Goal: Information Seeking & Learning: Learn about a topic

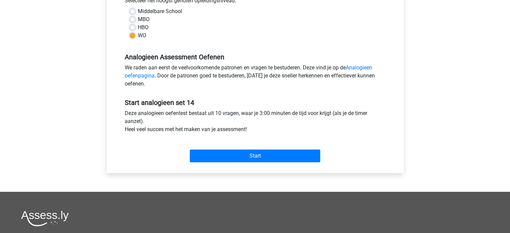
scroll to position [161, 0]
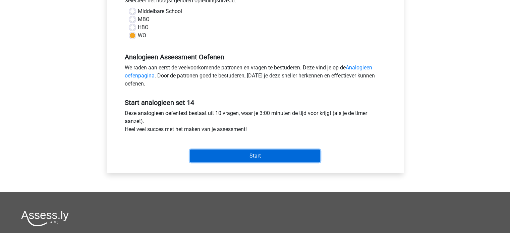
click at [293, 155] on input "Start" at bounding box center [255, 156] width 130 height 13
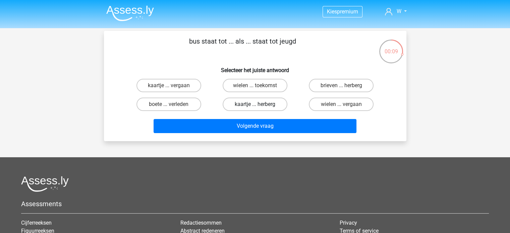
click at [260, 104] on label "kaartje ... herberg" at bounding box center [255, 104] width 65 height 13
click at [259, 104] on input "kaartje ... herberg" at bounding box center [257, 106] width 4 height 4
radio input "true"
click at [329, 83] on label "brieven ... herberg" at bounding box center [341, 85] width 65 height 13
click at [341, 86] on input "brieven ... herberg" at bounding box center [343, 88] width 4 height 4
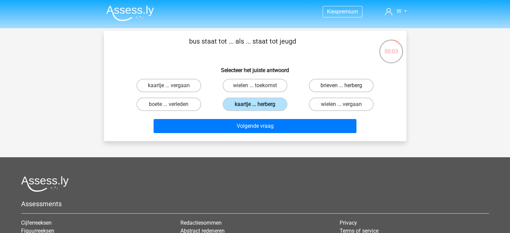
radio input "true"
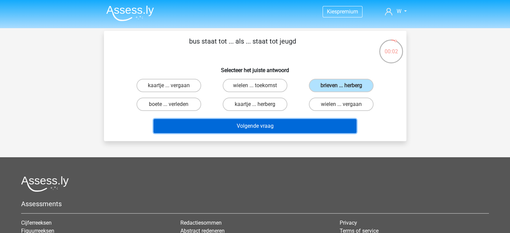
click at [290, 122] on button "Volgende vraag" at bounding box center [255, 126] width 203 height 14
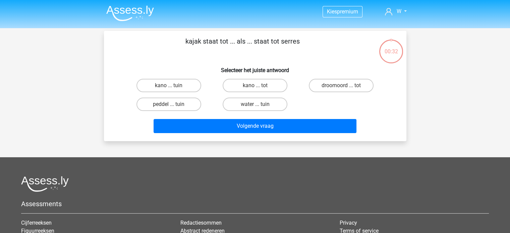
scroll to position [31, 0]
click at [187, 107] on label "tuin ... spaar" at bounding box center [169, 104] width 65 height 13
click at [173, 107] on input "tuin ... spaar" at bounding box center [171, 106] width 4 height 4
radio input "true"
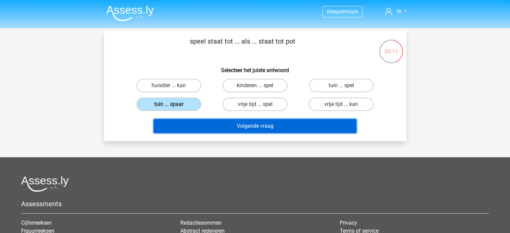
click at [243, 123] on button "Volgende vraag" at bounding box center [255, 126] width 203 height 14
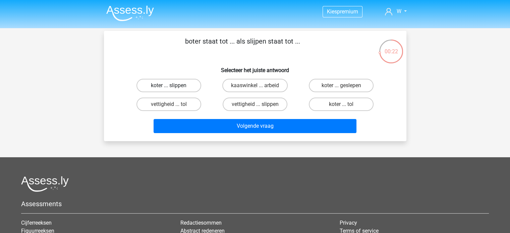
click at [184, 85] on label "koter ... slippen" at bounding box center [169, 85] width 65 height 13
click at [173, 86] on input "koter ... slippen" at bounding box center [171, 88] width 4 height 4
radio input "true"
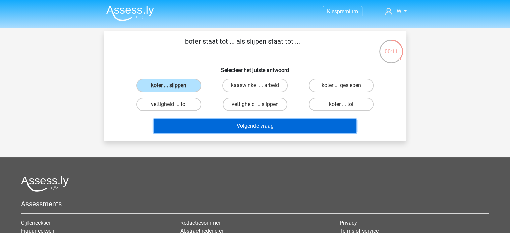
click at [259, 123] on button "Volgende vraag" at bounding box center [255, 126] width 203 height 14
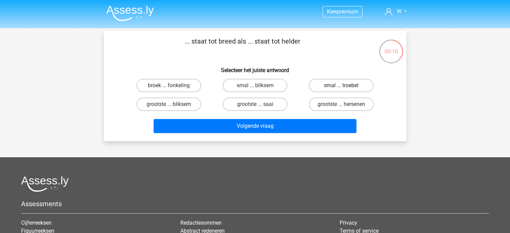
click at [330, 87] on label "smal ... troebel" at bounding box center [341, 85] width 65 height 13
click at [341, 87] on input "smal ... troebel" at bounding box center [343, 88] width 4 height 4
radio input "true"
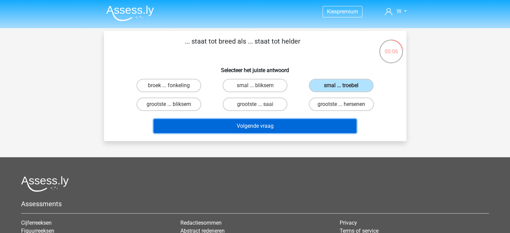
click at [278, 128] on button "Volgende vraag" at bounding box center [255, 126] width 203 height 14
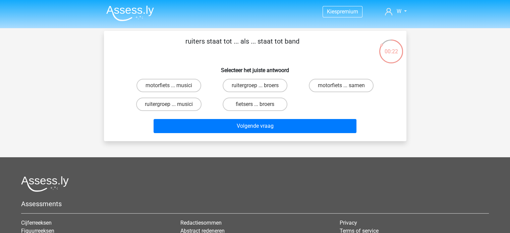
drag, startPoint x: 232, startPoint y: 42, endPoint x: 241, endPoint y: 44, distance: 9.2
click at [241, 44] on p "ruiters staat tot ... als ... staat tot band" at bounding box center [243, 46] width 256 height 20
click at [188, 106] on label "ruitergroep ... musici" at bounding box center [168, 104] width 65 height 13
click at [173, 106] on input "ruitergroep ... musici" at bounding box center [171, 106] width 4 height 4
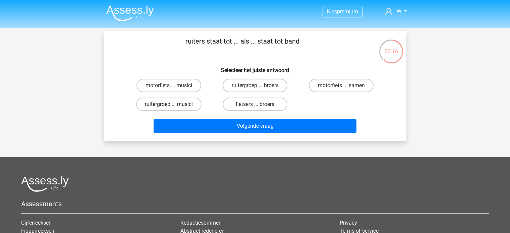
radio input "true"
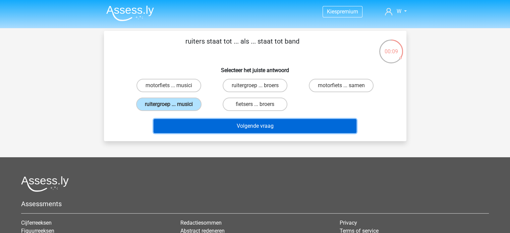
click at [267, 123] on button "Volgende vraag" at bounding box center [255, 126] width 203 height 14
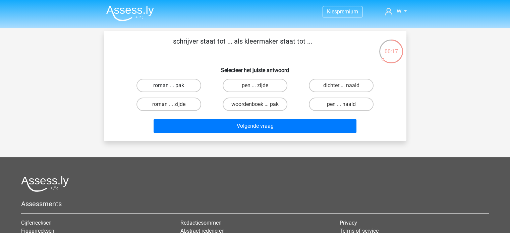
click at [195, 83] on label "roman ... pak" at bounding box center [169, 85] width 65 height 13
click at [173, 86] on input "roman ... pak" at bounding box center [171, 88] width 4 height 4
radio input "true"
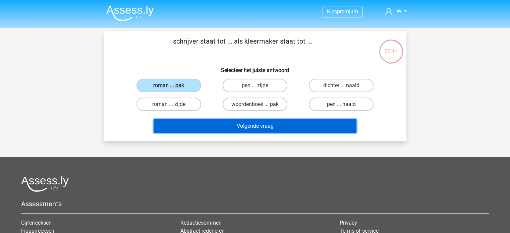
click at [241, 123] on button "Volgende vraag" at bounding box center [255, 126] width 203 height 14
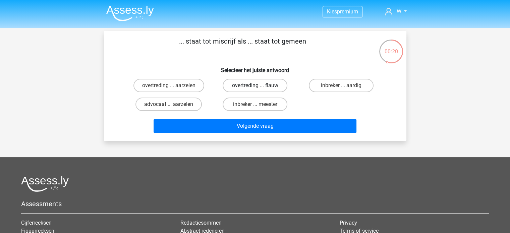
click at [274, 88] on label "overtreding ... flauw" at bounding box center [255, 85] width 65 height 13
click at [259, 88] on input "overtreding ... flauw" at bounding box center [257, 88] width 4 height 4
radio input "true"
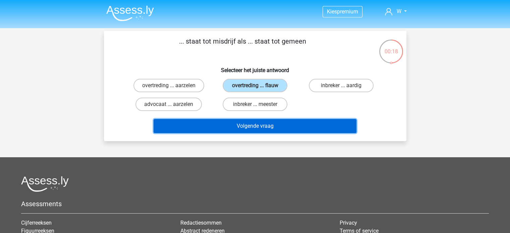
click at [256, 128] on button "Volgende vraag" at bounding box center [255, 126] width 203 height 14
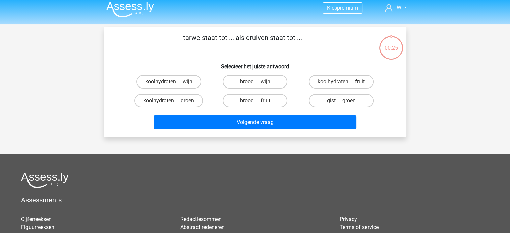
scroll to position [3, 0]
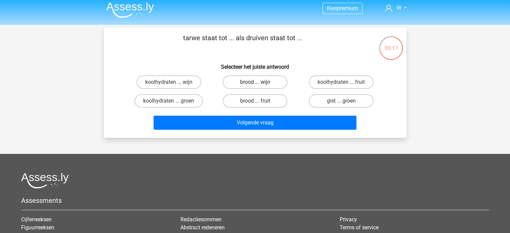
click at [241, 82] on label "brood ... wijn" at bounding box center [255, 81] width 65 height 13
click at [255, 82] on input "brood ... wijn" at bounding box center [257, 84] width 4 height 4
radio input "true"
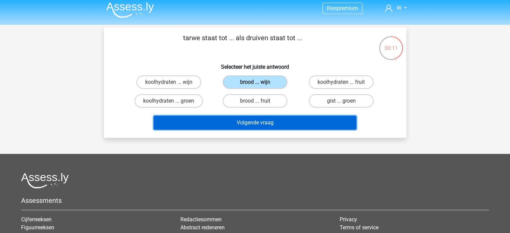
click at [274, 119] on button "Volgende vraag" at bounding box center [255, 123] width 203 height 14
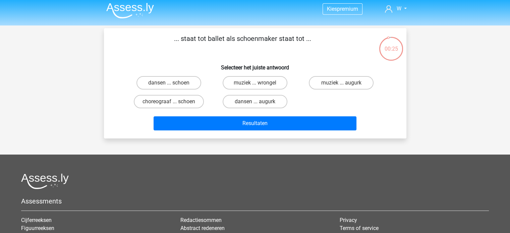
scroll to position [2, 0]
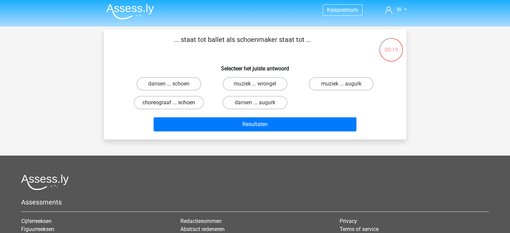
click at [194, 100] on label "choreograaf ... schoen" at bounding box center [169, 102] width 70 height 13
click at [173, 103] on input "choreograaf ... schoen" at bounding box center [171, 105] width 4 height 4
radio input "true"
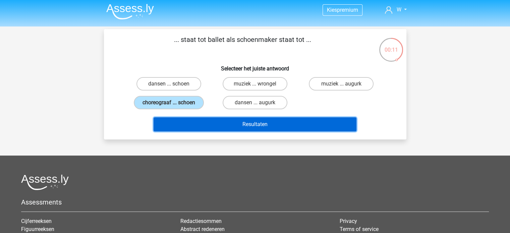
click at [280, 126] on button "Resultaten" at bounding box center [255, 124] width 203 height 14
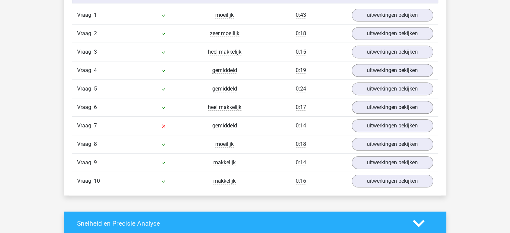
scroll to position [574, 0]
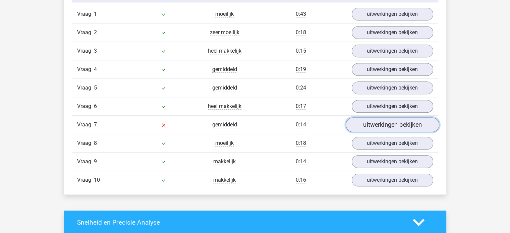
click at [379, 124] on link "uitwerkingen bekijken" at bounding box center [392, 124] width 94 height 15
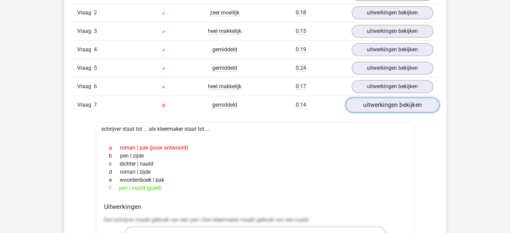
scroll to position [618, 0]
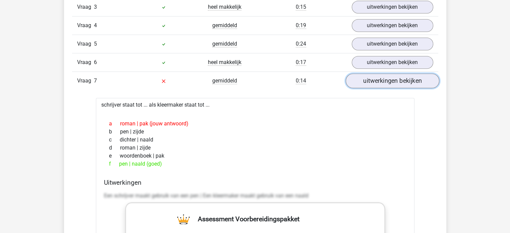
click at [382, 77] on link "uitwerkingen bekijken" at bounding box center [392, 80] width 94 height 15
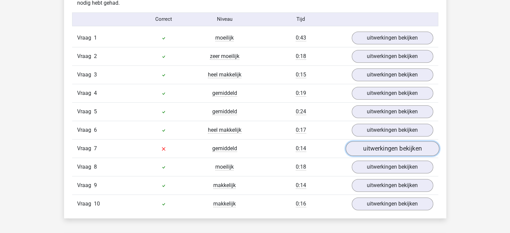
scroll to position [550, 0]
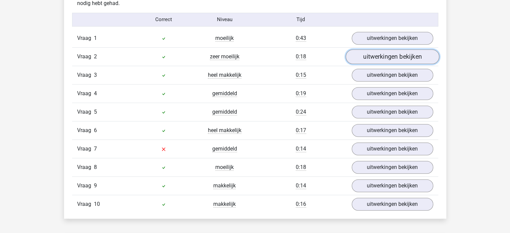
click at [363, 54] on link "uitwerkingen bekijken" at bounding box center [392, 56] width 94 height 15
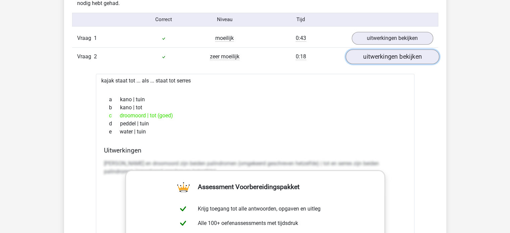
click at [363, 54] on link "uitwerkingen bekijken" at bounding box center [392, 56] width 94 height 15
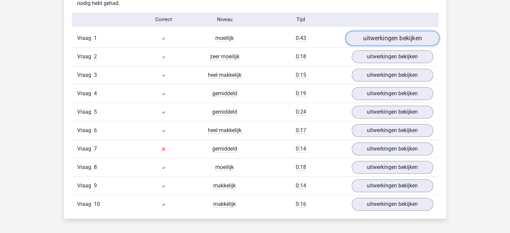
click at [386, 40] on link "uitwerkingen bekijken" at bounding box center [392, 38] width 94 height 15
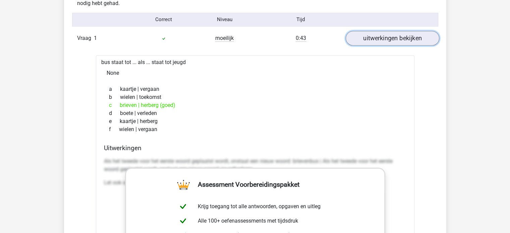
click at [386, 40] on link "uitwerkingen bekijken" at bounding box center [392, 38] width 94 height 15
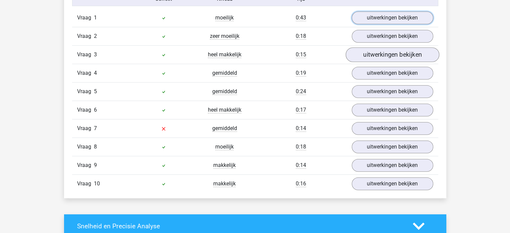
scroll to position [571, 0]
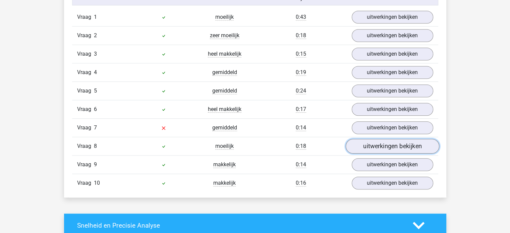
click at [377, 143] on link "uitwerkingen bekijken" at bounding box center [392, 146] width 94 height 15
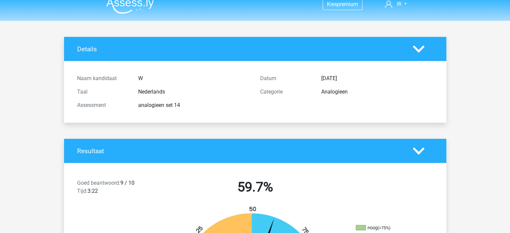
scroll to position [0, 0]
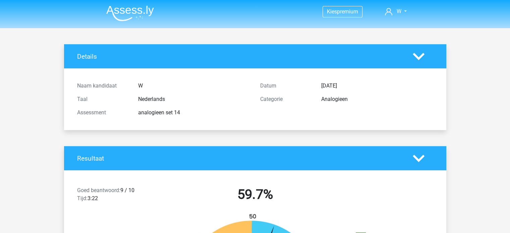
click at [138, 14] on img at bounding box center [130, 13] width 48 height 16
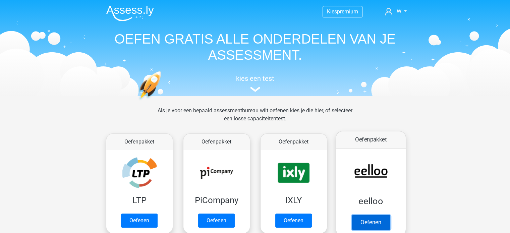
click at [366, 215] on link "Oefenen" at bounding box center [370, 222] width 38 height 15
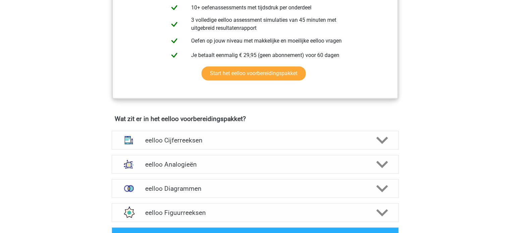
scroll to position [406, 0]
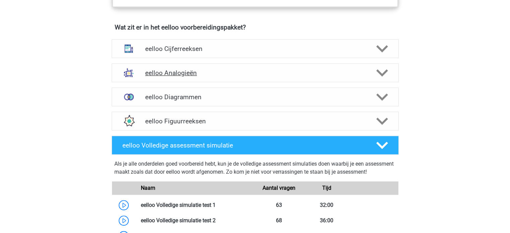
click at [291, 77] on h4 "eelloo Analogieën" at bounding box center [255, 73] width 220 height 8
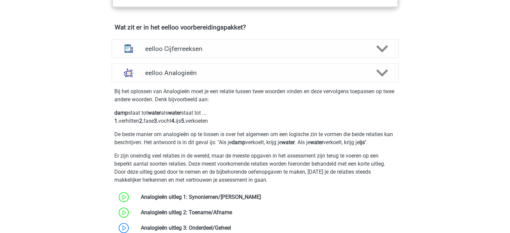
click at [348, 133] on div "Bij het oplossen van Analogieën moet je een relatie tussen twee woorden vinden …" at bounding box center [255, 183] width 292 height 197
drag, startPoint x: 348, startPoint y: 133, endPoint x: 307, endPoint y: 134, distance: 40.9
click at [307, 134] on p "De beste manier om analogieën op te lossen is over het algemeen om een logische…" at bounding box center [255, 138] width 282 height 16
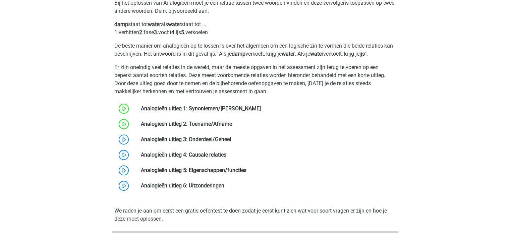
scroll to position [496, 0]
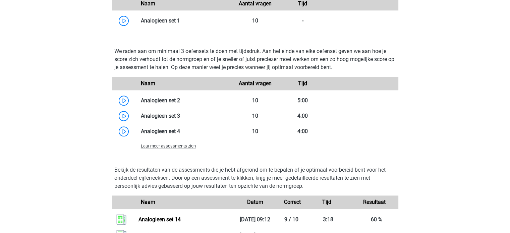
click at [162, 149] on span "Laat meer assessments zien" at bounding box center [168, 146] width 55 height 5
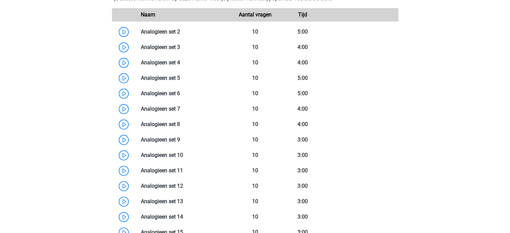
scroll to position [826, 0]
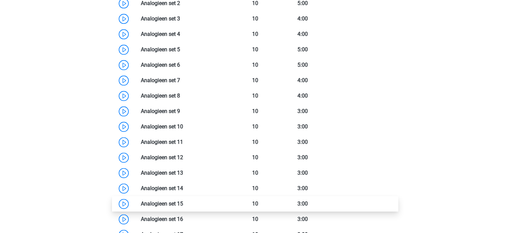
click at [183, 207] on link at bounding box center [183, 204] width 0 height 6
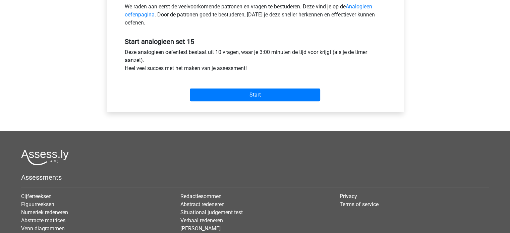
scroll to position [231, 0]
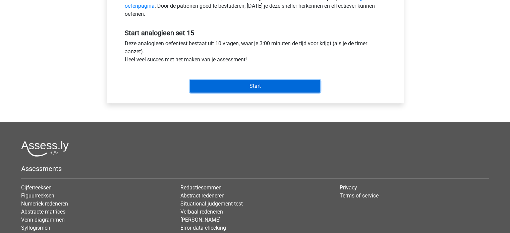
click at [259, 82] on input "Start" at bounding box center [255, 86] width 130 height 13
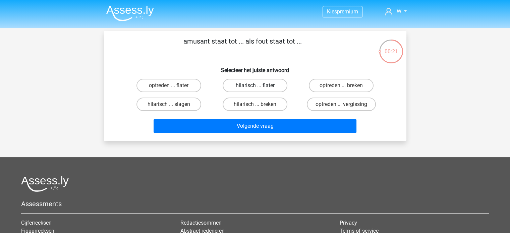
click at [260, 87] on label "hilarisch ... flater" at bounding box center [255, 85] width 65 height 13
click at [259, 87] on input "hilarisch ... flater" at bounding box center [257, 88] width 4 height 4
radio input "true"
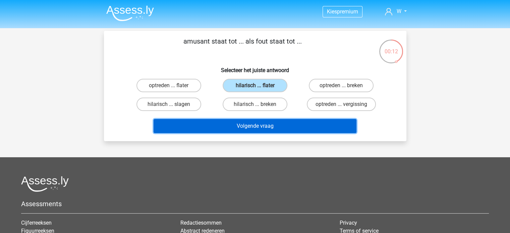
click at [266, 122] on button "Volgende vraag" at bounding box center [255, 126] width 203 height 14
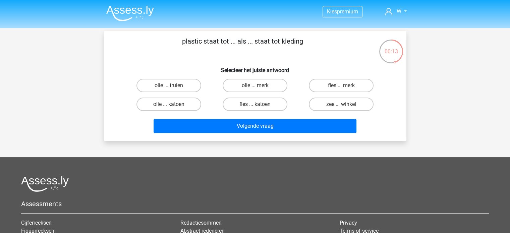
click at [345, 87] on input "fles ... merk" at bounding box center [343, 88] width 4 height 4
radio input "true"
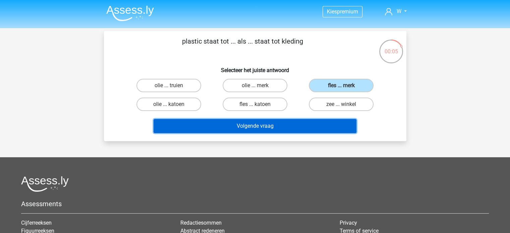
click at [275, 128] on button "Volgende vraag" at bounding box center [255, 126] width 203 height 14
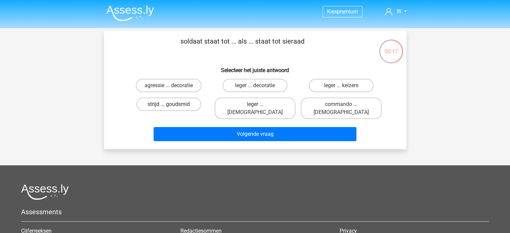
click at [182, 109] on label "strijd ... goudsmid" at bounding box center [169, 104] width 65 height 13
click at [173, 109] on input "strijd ... goudsmid" at bounding box center [171, 106] width 4 height 4
radio input "true"
click at [182, 83] on label "agressie ... decoratie" at bounding box center [169, 85] width 66 height 13
click at [173, 86] on input "agressie ... decoratie" at bounding box center [171, 88] width 4 height 4
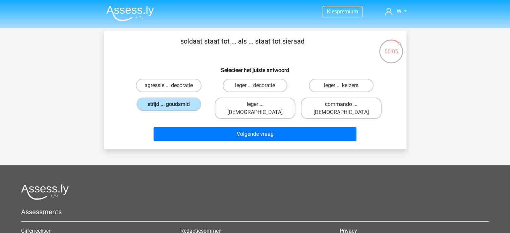
radio input "true"
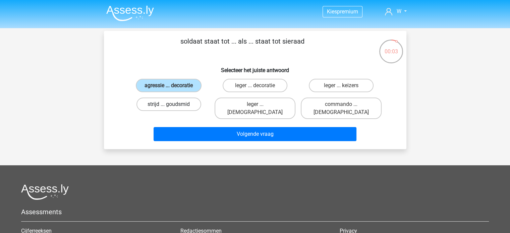
click at [181, 109] on label "strijd ... goudsmid" at bounding box center [169, 104] width 65 height 13
click at [173, 109] on input "strijd ... goudsmid" at bounding box center [171, 106] width 4 height 4
radio input "true"
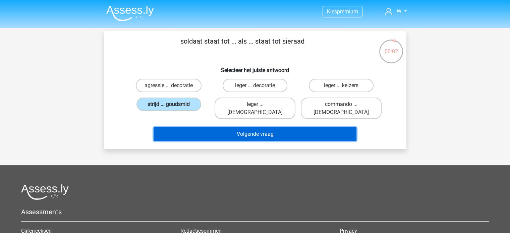
click at [226, 127] on button "Volgende vraag" at bounding box center [255, 134] width 203 height 14
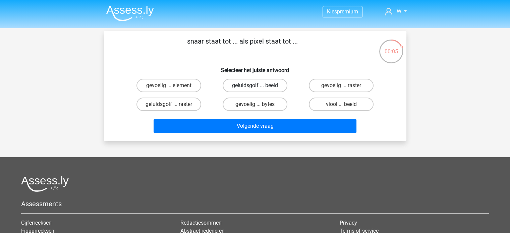
click at [277, 82] on label "geluidsgolf ... beeld" at bounding box center [255, 85] width 65 height 13
click at [259, 86] on input "geluidsgolf ... beeld" at bounding box center [257, 88] width 4 height 4
radio input "true"
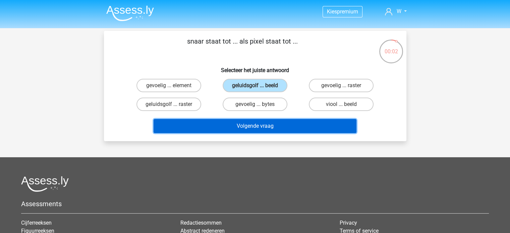
click at [270, 128] on button "Volgende vraag" at bounding box center [255, 126] width 203 height 14
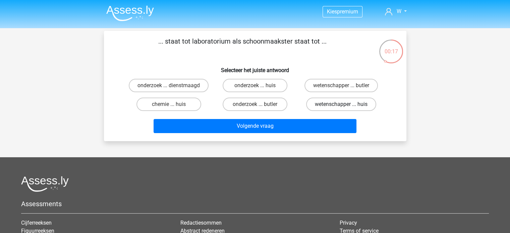
click at [325, 107] on label "wetenschapper ... huis" at bounding box center [341, 104] width 70 height 13
click at [341, 107] on input "wetenschapper ... huis" at bounding box center [343, 106] width 4 height 4
radio input "true"
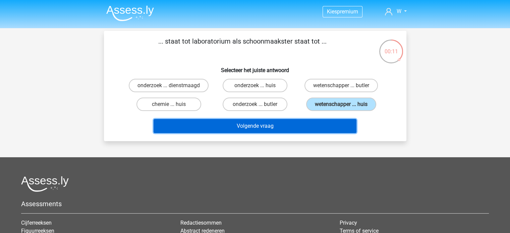
click at [251, 127] on button "Volgende vraag" at bounding box center [255, 126] width 203 height 14
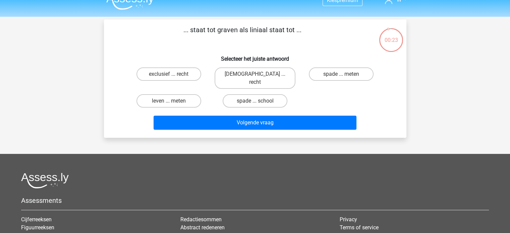
scroll to position [11, 0]
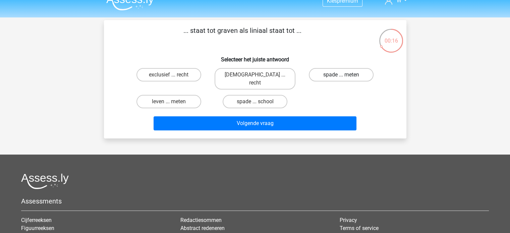
click at [333, 73] on label "spade ... meten" at bounding box center [341, 74] width 65 height 13
click at [341, 75] on input "spade ... meten" at bounding box center [343, 77] width 4 height 4
radio input "true"
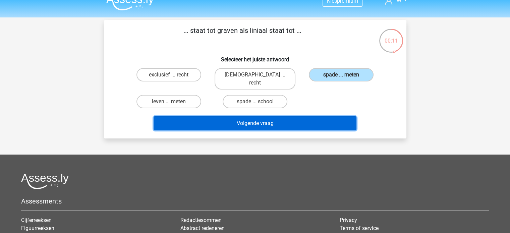
click at [243, 120] on button "Volgende vraag" at bounding box center [255, 123] width 203 height 14
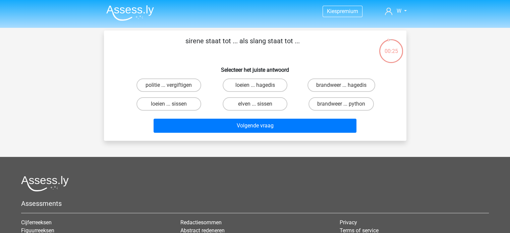
scroll to position [0, 0]
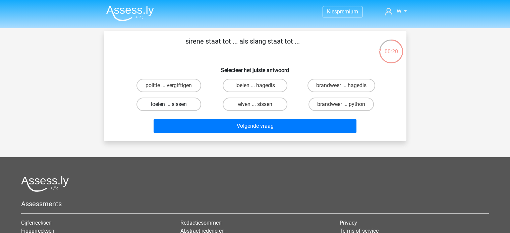
click at [190, 107] on label "loeien ... sissen" at bounding box center [169, 104] width 65 height 13
click at [173, 107] on input "loeien ... sissen" at bounding box center [171, 106] width 4 height 4
radio input "true"
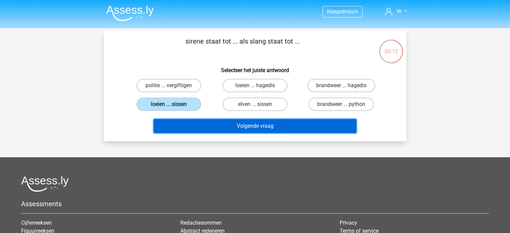
click at [251, 124] on button "Volgende vraag" at bounding box center [255, 126] width 203 height 14
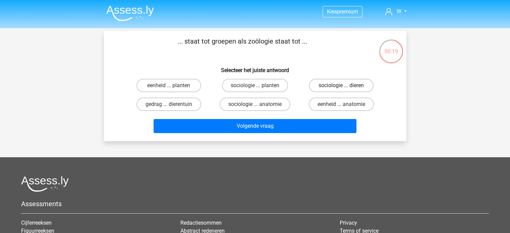
click at [323, 81] on label "sociologie ... dieren" at bounding box center [341, 85] width 65 height 13
click at [341, 86] on input "sociologie ... dieren" at bounding box center [343, 88] width 4 height 4
radio input "true"
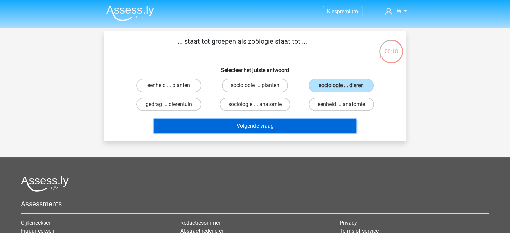
click at [259, 124] on button "Volgende vraag" at bounding box center [255, 126] width 203 height 14
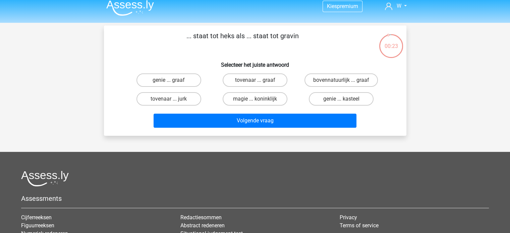
scroll to position [4, 0]
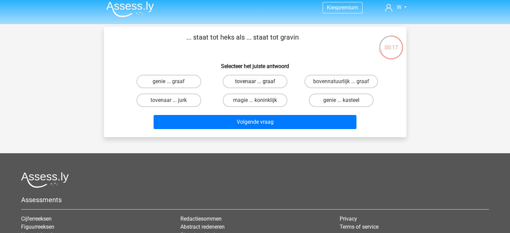
click at [251, 80] on label "tovenaar ... graaf" at bounding box center [255, 81] width 65 height 13
click at [255, 81] on input "tovenaar ... graaf" at bounding box center [257, 83] width 4 height 4
radio input "true"
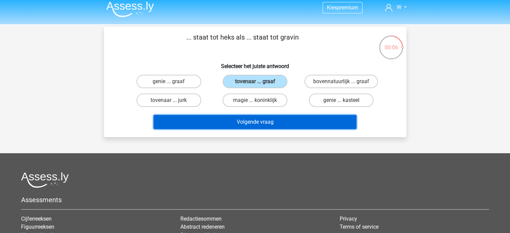
click at [242, 124] on button "Volgende vraag" at bounding box center [255, 122] width 203 height 14
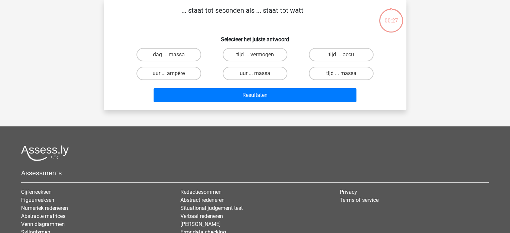
scroll to position [0, 0]
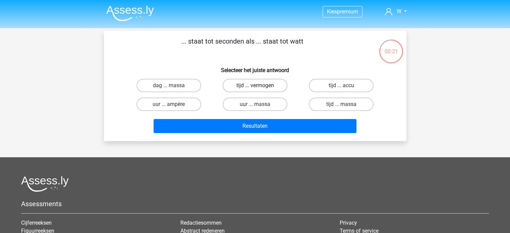
click at [253, 82] on label "tijd ... vermogen" at bounding box center [255, 85] width 65 height 13
click at [255, 86] on input "tijd ... vermogen" at bounding box center [257, 88] width 4 height 4
radio input "true"
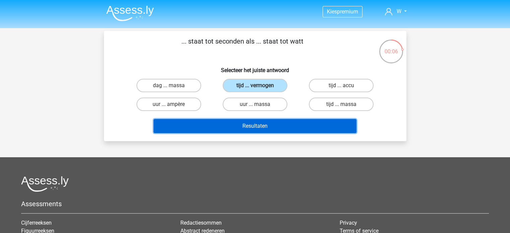
click at [255, 125] on button "Resultaten" at bounding box center [255, 126] width 203 height 14
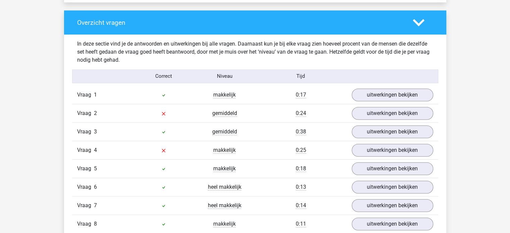
scroll to position [493, 0]
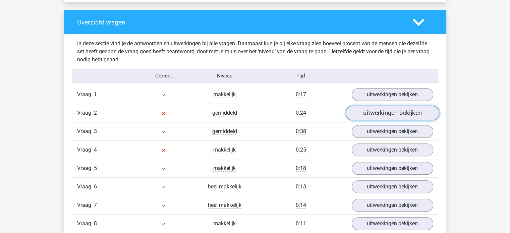
click at [369, 114] on link "uitwerkingen bekijken" at bounding box center [392, 113] width 94 height 15
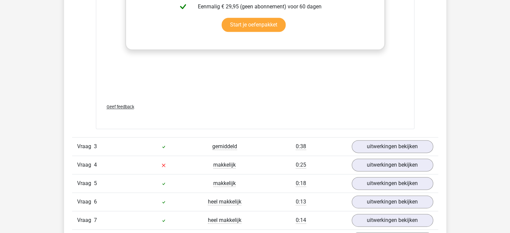
scroll to position [818, 0]
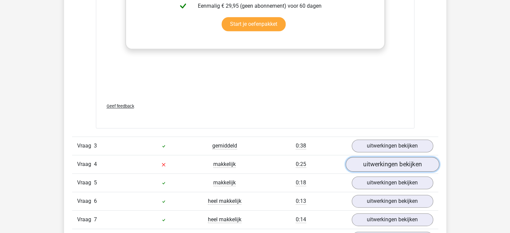
click at [374, 164] on link "uitwerkingen bekijken" at bounding box center [392, 164] width 94 height 15
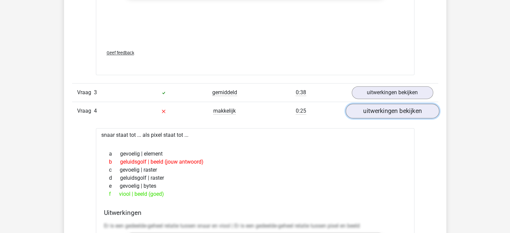
scroll to position [873, 0]
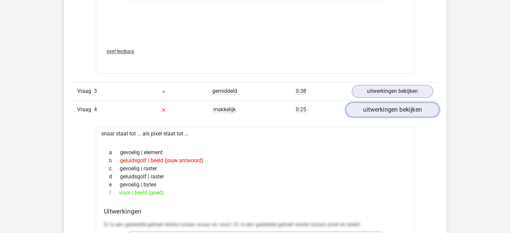
click at [398, 111] on link "uitwerkingen bekijken" at bounding box center [392, 109] width 94 height 15
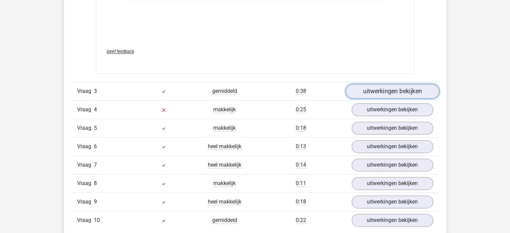
click at [396, 96] on link "uitwerkingen bekijken" at bounding box center [392, 91] width 94 height 15
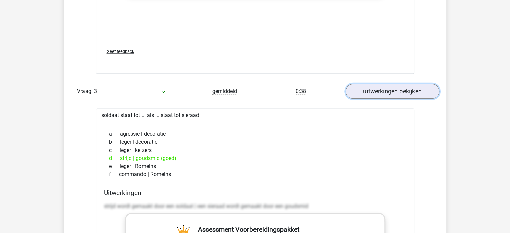
click at [396, 96] on link "uitwerkingen bekijken" at bounding box center [392, 91] width 94 height 15
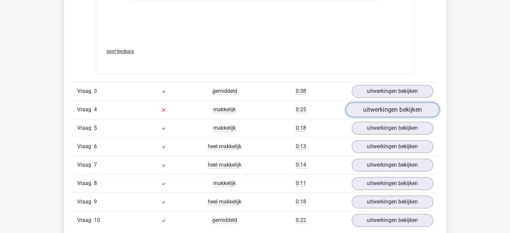
click at [382, 107] on link "uitwerkingen bekijken" at bounding box center [392, 109] width 94 height 15
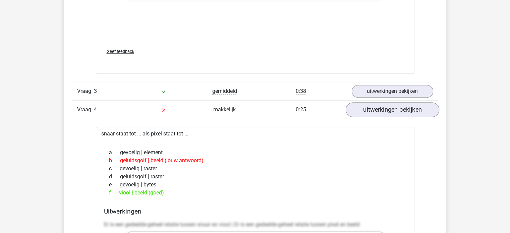
drag, startPoint x: 372, startPoint y: 101, endPoint x: 376, endPoint y: 109, distance: 9.3
click at [376, 109] on div "Vraag 4 makkelijk 0:25 uitwerkingen bekijken" at bounding box center [255, 109] width 366 height 18
click at [376, 109] on link "uitwerkingen bekijken" at bounding box center [392, 109] width 94 height 15
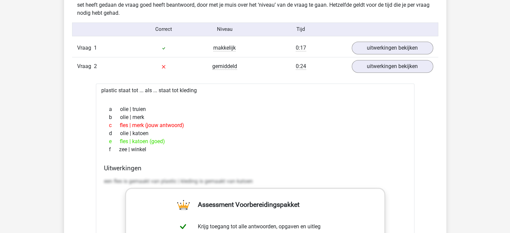
scroll to position [535, 0]
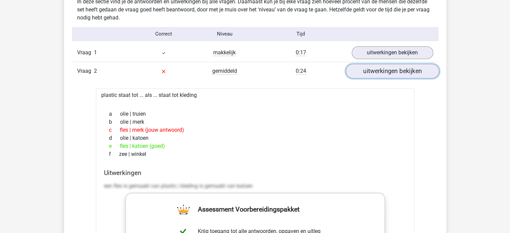
click at [378, 73] on link "uitwerkingen bekijken" at bounding box center [392, 71] width 94 height 15
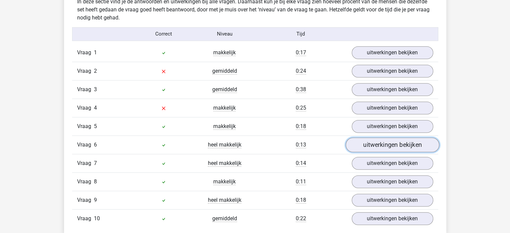
click at [387, 141] on link "uitwerkingen bekijken" at bounding box center [392, 145] width 94 height 15
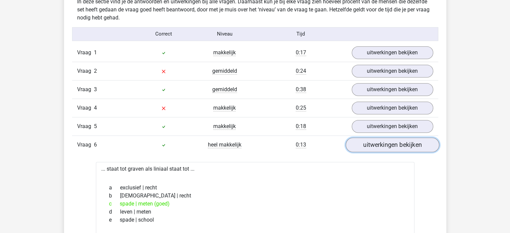
click at [372, 143] on link "uitwerkingen bekijken" at bounding box center [392, 145] width 94 height 15
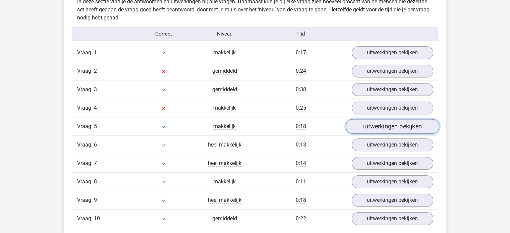
click at [372, 128] on link "uitwerkingen bekijken" at bounding box center [392, 126] width 94 height 15
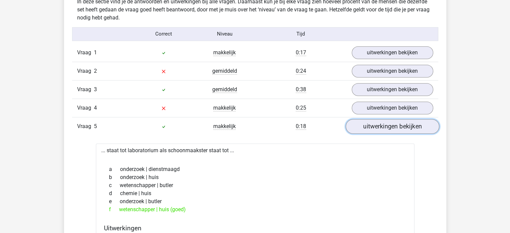
click at [382, 123] on link "uitwerkingen bekijken" at bounding box center [392, 126] width 94 height 15
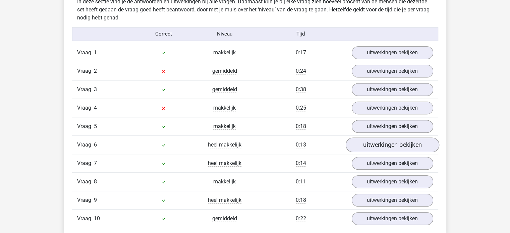
drag, startPoint x: 381, startPoint y: 151, endPoint x: 368, endPoint y: 137, distance: 19.7
click at [368, 137] on div "Vraag 6 heel makkelijk 0:13 uitwerkingen bekijken" at bounding box center [255, 144] width 366 height 18
click at [368, 138] on link "uitwerkingen bekijken" at bounding box center [392, 145] width 94 height 15
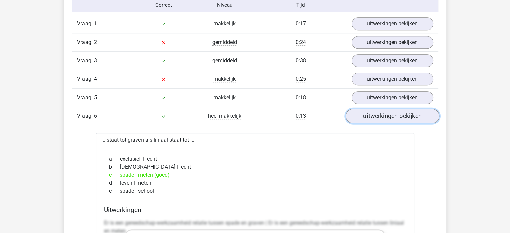
scroll to position [564, 0]
click at [373, 109] on link "uitwerkingen bekijken" at bounding box center [392, 115] width 94 height 15
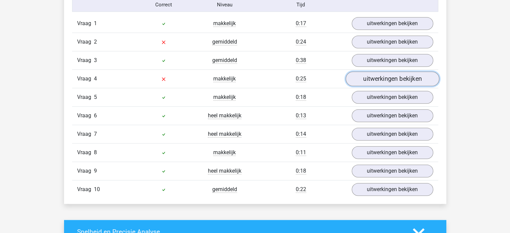
click at [367, 75] on link "uitwerkingen bekijken" at bounding box center [392, 78] width 94 height 15
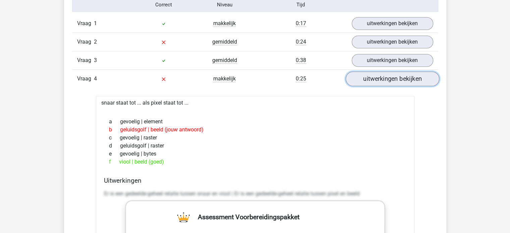
click at [367, 75] on link "uitwerkingen bekijken" at bounding box center [392, 78] width 94 height 15
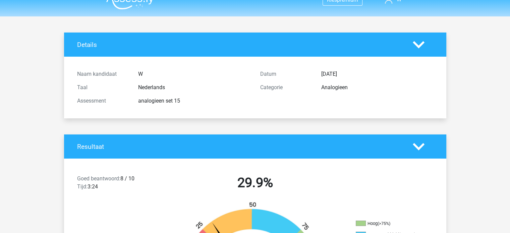
scroll to position [0, 0]
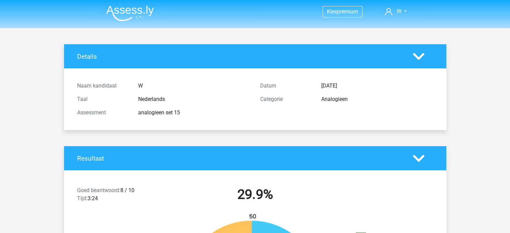
click at [127, 20] on img at bounding box center [130, 13] width 48 height 16
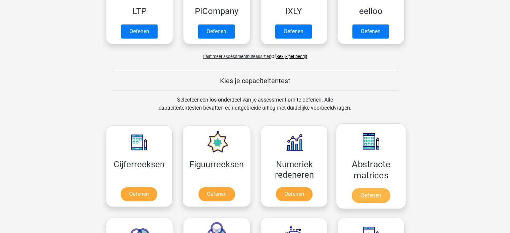
scroll to position [182, 0]
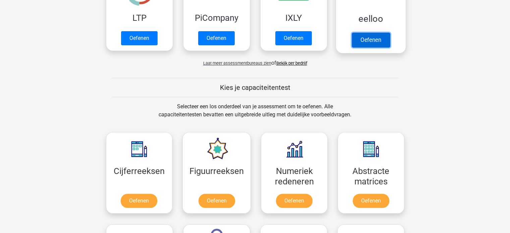
click at [365, 44] on link "Oefenen" at bounding box center [370, 40] width 38 height 15
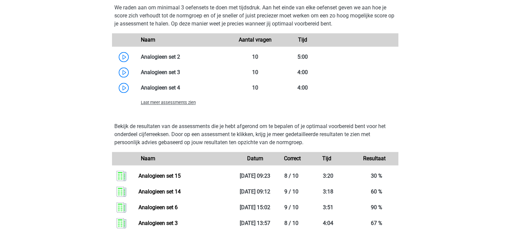
scroll to position [773, 0]
click at [184, 105] on span "Laat meer assessments zien" at bounding box center [168, 102] width 55 height 5
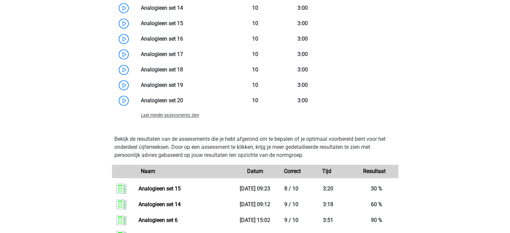
scroll to position [1007, 0]
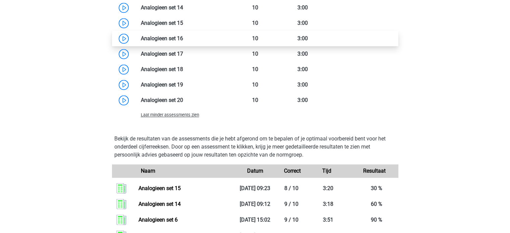
click at [183, 42] on link at bounding box center [183, 38] width 0 height 6
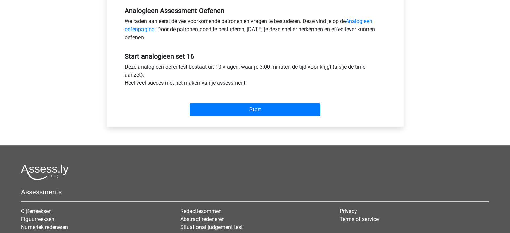
scroll to position [228, 0]
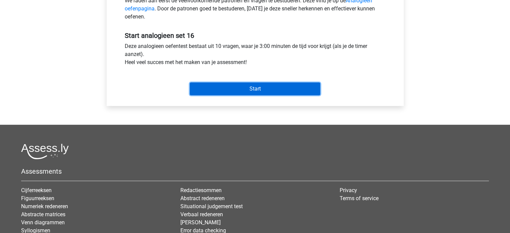
click at [246, 90] on input "Start" at bounding box center [255, 89] width 130 height 13
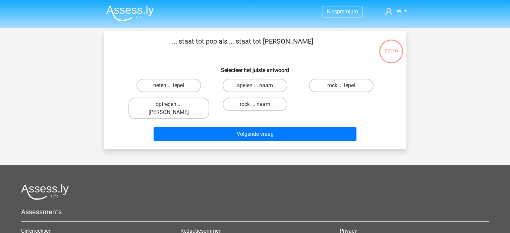
click at [185, 86] on label "neten ... lepel" at bounding box center [169, 85] width 65 height 13
click at [173, 86] on input "neten ... lepel" at bounding box center [171, 88] width 4 height 4
radio input "true"
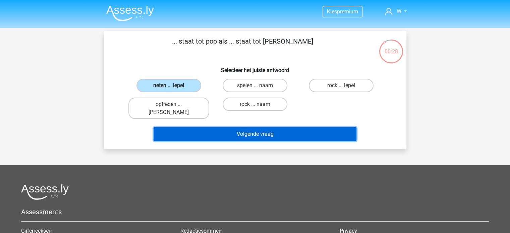
click at [243, 127] on button "Volgende vraag" at bounding box center [255, 134] width 203 height 14
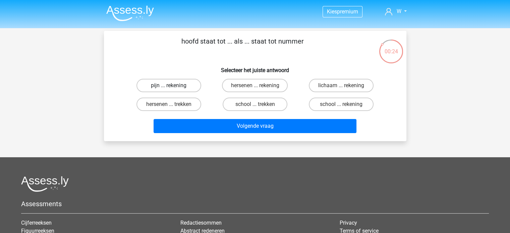
click at [191, 85] on label "pijn ... rekening" at bounding box center [169, 85] width 65 height 13
click at [173, 86] on input "pijn ... rekening" at bounding box center [171, 88] width 4 height 4
radio input "true"
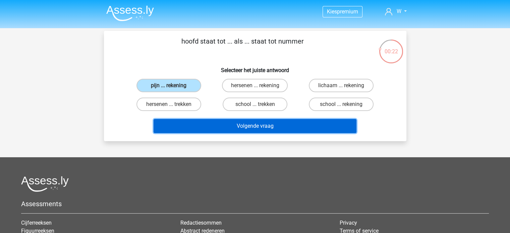
click at [262, 126] on button "Volgende vraag" at bounding box center [255, 126] width 203 height 14
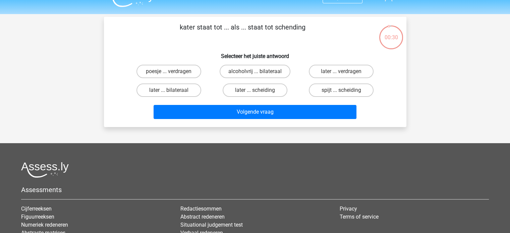
scroll to position [14, 0]
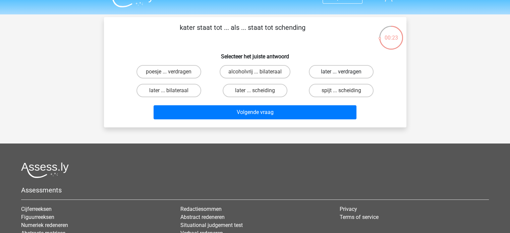
click at [337, 73] on label "later ... verdragen" at bounding box center [341, 71] width 65 height 13
click at [341, 73] on input "later ... verdragen" at bounding box center [343, 74] width 4 height 4
radio input "true"
click at [282, 92] on label "later ... scheiding" at bounding box center [255, 90] width 65 height 13
click at [259, 92] on input "later ... scheiding" at bounding box center [257, 93] width 4 height 4
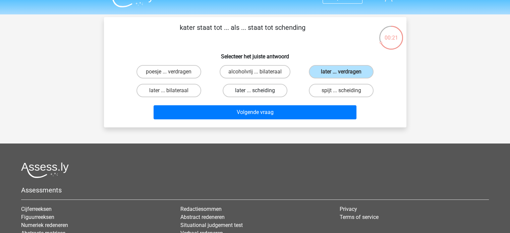
radio input "true"
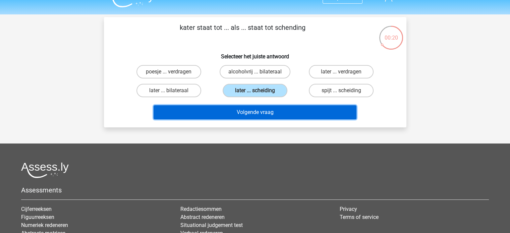
click at [255, 110] on button "Volgende vraag" at bounding box center [255, 112] width 203 height 14
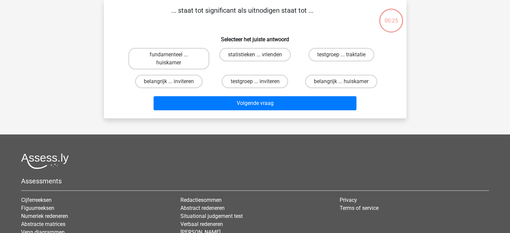
scroll to position [0, 0]
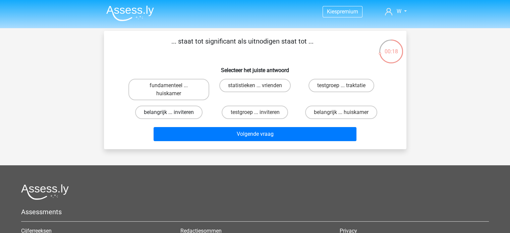
click at [190, 112] on label "belangrijk ... inviteren" at bounding box center [168, 112] width 67 height 13
click at [173, 112] on input "belangrijk ... inviteren" at bounding box center [171, 114] width 4 height 4
radio input "true"
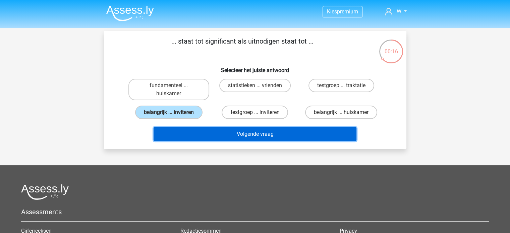
click at [249, 134] on button "Volgende vraag" at bounding box center [255, 134] width 203 height 14
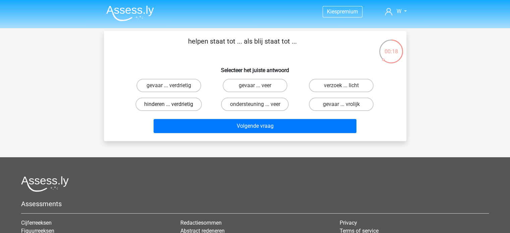
click at [182, 108] on label "hinderen ... verdrietig" at bounding box center [168, 104] width 66 height 13
click at [173, 108] on input "hinderen ... verdrietig" at bounding box center [171, 106] width 4 height 4
radio input "true"
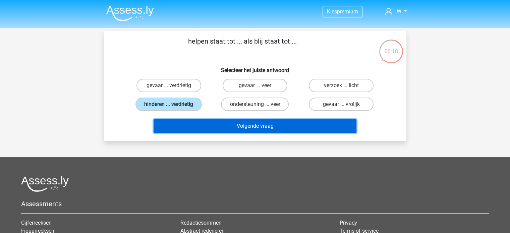
click at [223, 126] on button "Volgende vraag" at bounding box center [255, 126] width 203 height 14
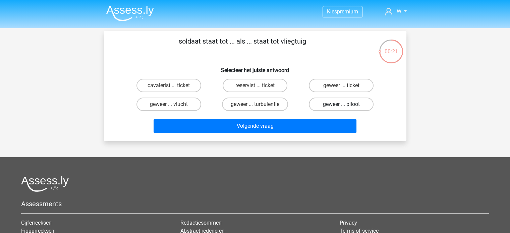
click at [332, 108] on label "geweer ... piloot" at bounding box center [341, 104] width 65 height 13
click at [341, 108] on input "geweer ... piloot" at bounding box center [343, 106] width 4 height 4
radio input "true"
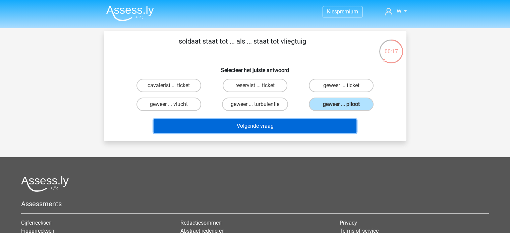
click at [220, 123] on button "Volgende vraag" at bounding box center [255, 126] width 203 height 14
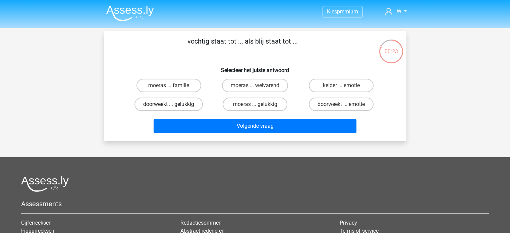
click at [194, 104] on label "doorweekt ... gelukkig" at bounding box center [168, 104] width 68 height 13
click at [173, 104] on input "doorweekt ... gelukkig" at bounding box center [171, 106] width 4 height 4
radio input "true"
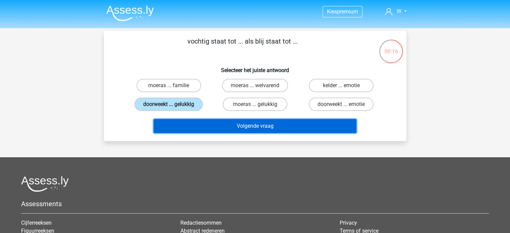
click at [257, 126] on button "Volgende vraag" at bounding box center [255, 126] width 203 height 14
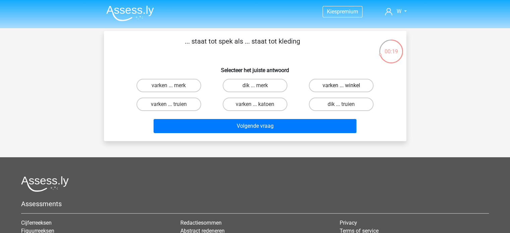
click at [320, 83] on label "varken ... winkel" at bounding box center [341, 85] width 65 height 13
click at [341, 86] on input "varken ... winkel" at bounding box center [343, 88] width 4 height 4
radio input "true"
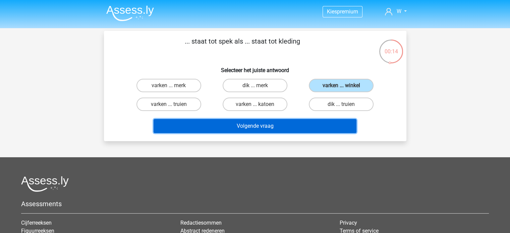
click at [253, 129] on button "Volgende vraag" at bounding box center [255, 126] width 203 height 14
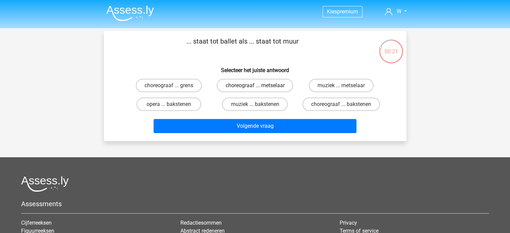
click at [254, 86] on label "choreograaf ... metselaar" at bounding box center [255, 85] width 76 height 13
click at [255, 86] on input "choreograaf ... metselaar" at bounding box center [257, 88] width 4 height 4
radio input "true"
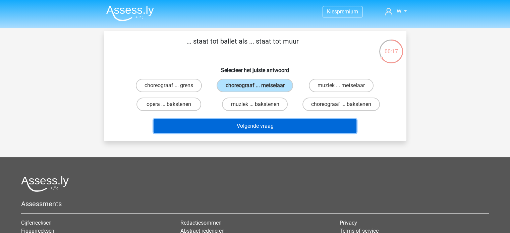
click at [267, 127] on button "Volgende vraag" at bounding box center [255, 126] width 203 height 14
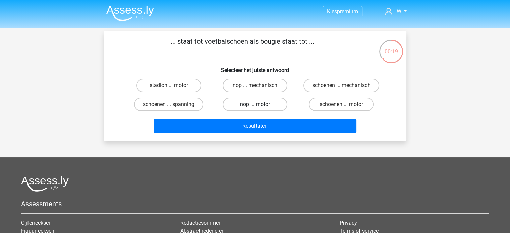
click at [271, 105] on label "nop ... motor" at bounding box center [255, 104] width 65 height 13
click at [259, 105] on input "nop ... motor" at bounding box center [257, 106] width 4 height 4
radio input "true"
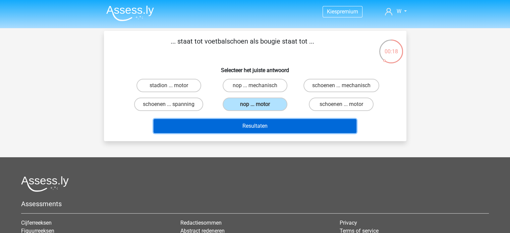
click at [272, 126] on button "Resultaten" at bounding box center [255, 126] width 203 height 14
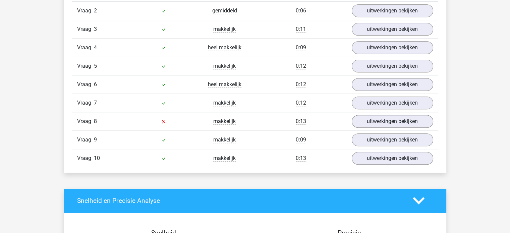
scroll to position [594, 0]
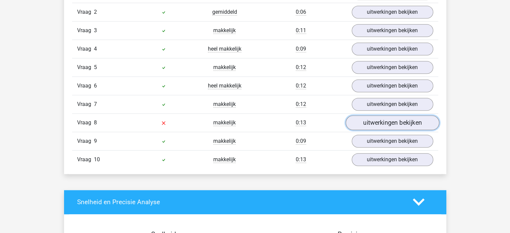
click at [373, 125] on link "uitwerkingen bekijken" at bounding box center [392, 122] width 94 height 15
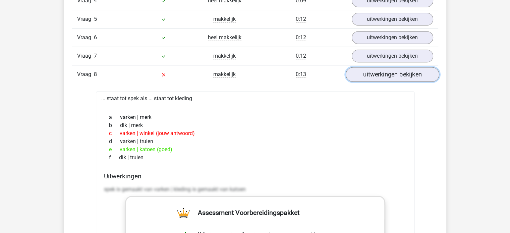
scroll to position [643, 0]
click at [402, 72] on link "uitwerkingen bekijken" at bounding box center [392, 73] width 94 height 15
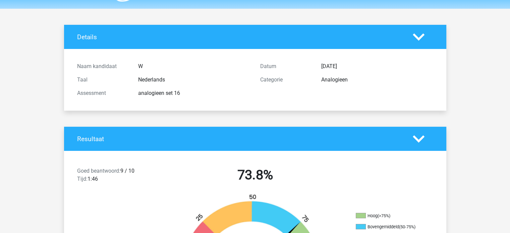
scroll to position [0, 0]
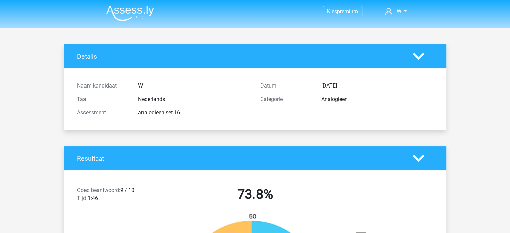
click at [127, 14] on img at bounding box center [130, 13] width 48 height 16
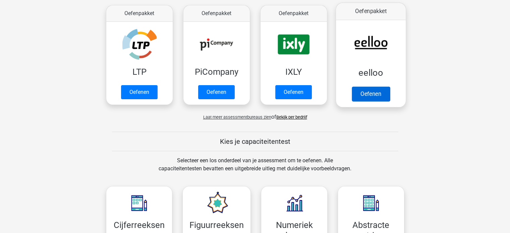
scroll to position [130, 0]
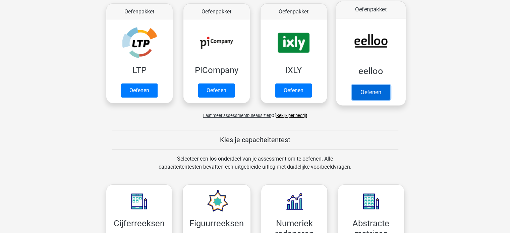
click at [378, 85] on link "Oefenen" at bounding box center [370, 92] width 38 height 15
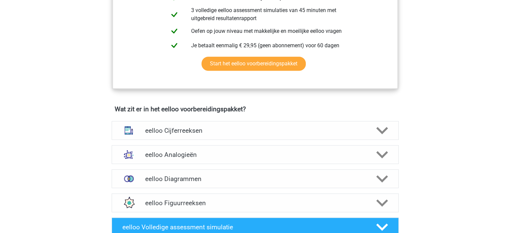
scroll to position [322, 0]
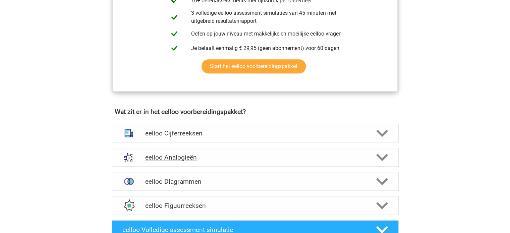
click at [205, 161] on h4 "eelloo Analogieën" at bounding box center [255, 158] width 220 height 8
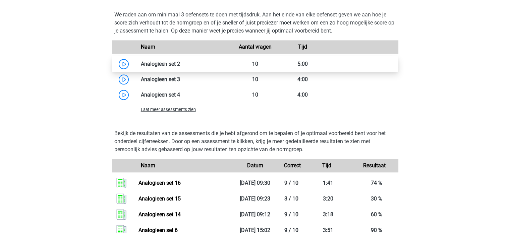
scroll to position [769, 0]
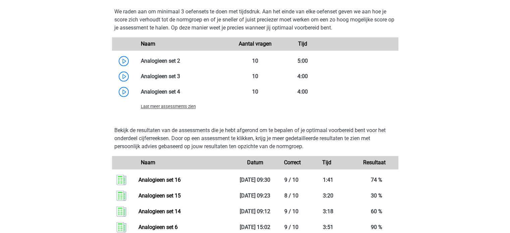
click at [167, 109] on span "Laat meer assessments zien" at bounding box center [168, 106] width 55 height 5
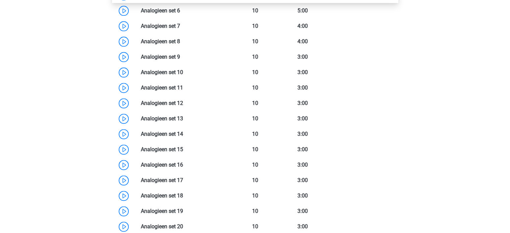
scroll to position [881, 0]
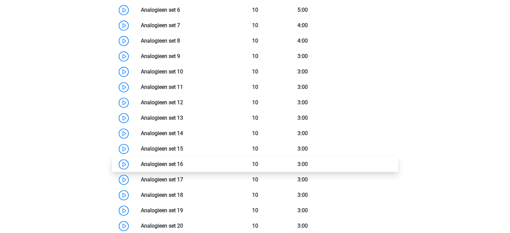
click at [183, 163] on link at bounding box center [183, 164] width 0 height 6
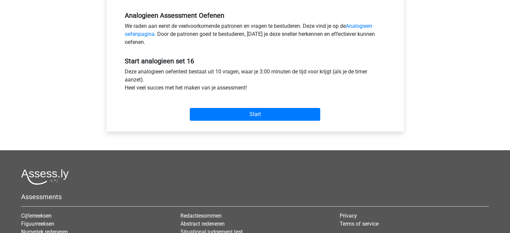
scroll to position [205, 0]
